Goal: Task Accomplishment & Management: Complete application form

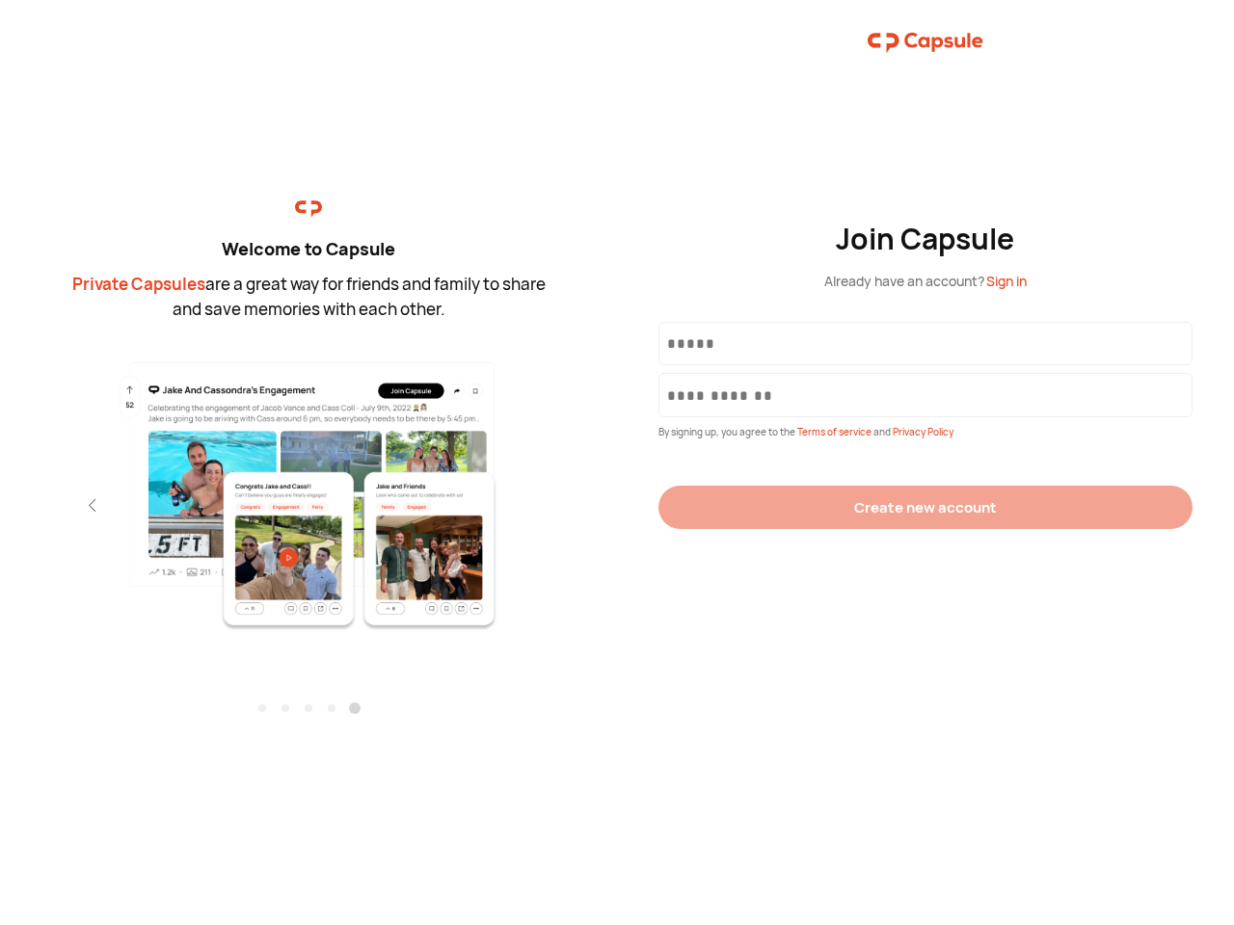
click at [617, 463] on div "Join Capsule Already have an account? Sign in By signing up, you agree to the T…" at bounding box center [925, 462] width 617 height 925
click at [308, 489] on img at bounding box center [308, 496] width 421 height 272
click at [0, 505] on div "Welcome to Capsule Private Capsules are a great way for friends and family to s…" at bounding box center [308, 462] width 617 height 925
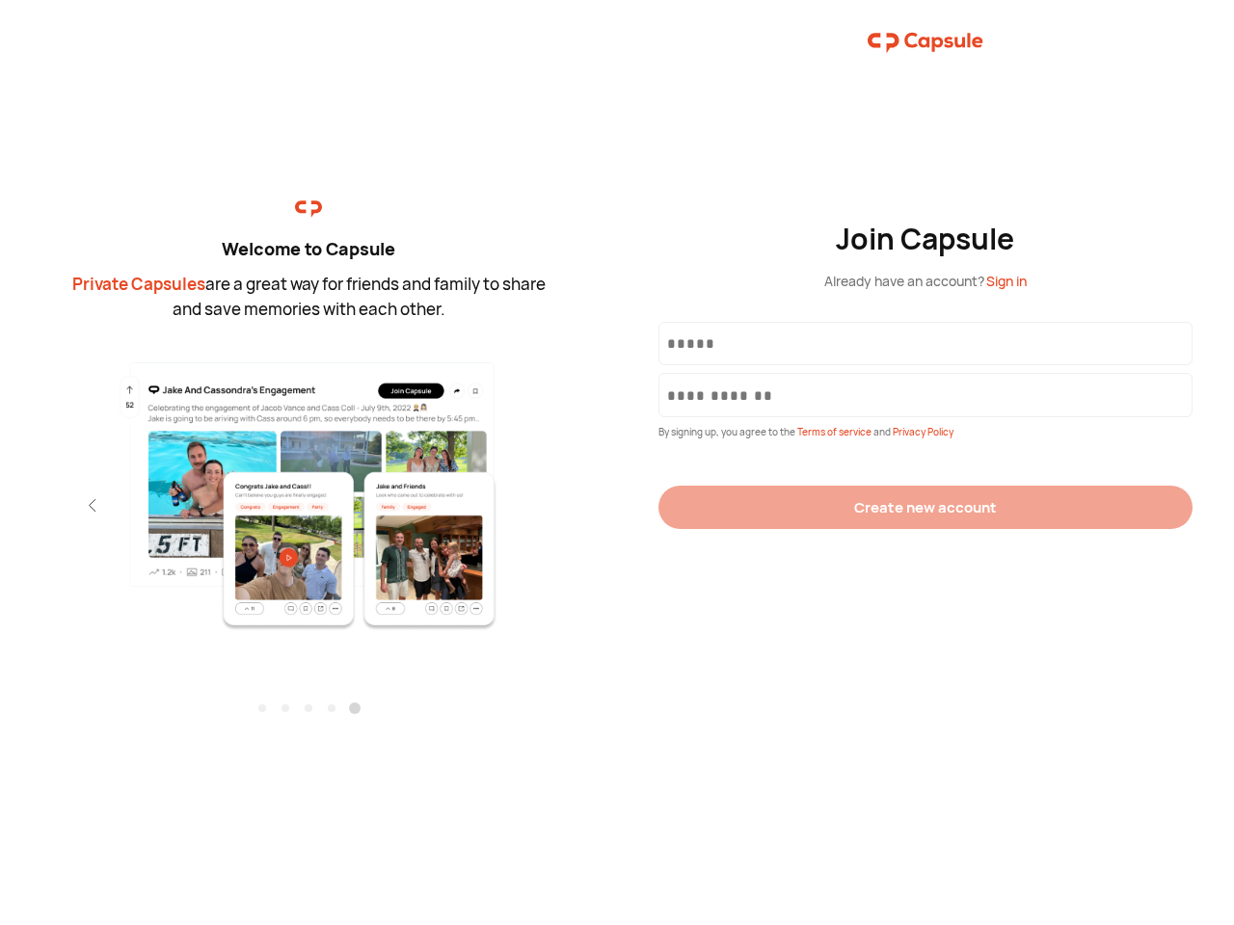
click at [0, 505] on div "Welcome to Capsule Private Capsules are a great way for friends and family to s…" at bounding box center [308, 462] width 617 height 925
click at [58, 505] on div "Welcome to Capsule Private Capsules are a great way for friends and family to s…" at bounding box center [308, 462] width 617 height 925
